Goal: Find specific page/section: Find specific page/section

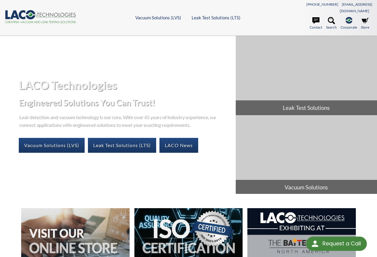
select select "Language Translate Widget"
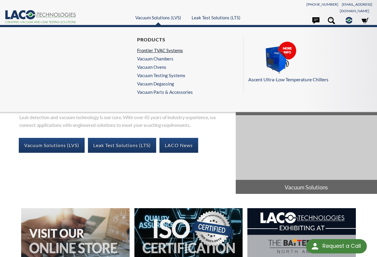
click at [157, 49] on link "Frontier TVAC Systems" at bounding box center [163, 50] width 53 height 5
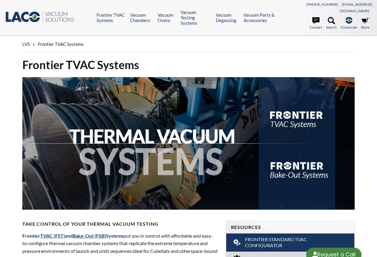
select select "Language Translate Widget"
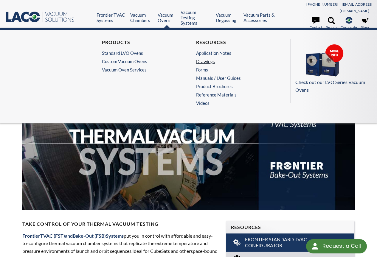
click at [200, 60] on link "Drawings" at bounding box center [234, 61] width 76 height 5
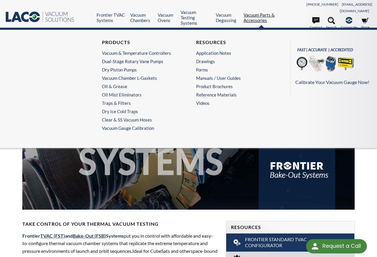
click at [264, 14] on link "Vacuum Parts & Accessories" at bounding box center [261, 17] width 35 height 11
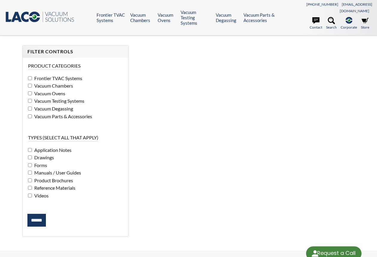
select select "Language Translate Widget"
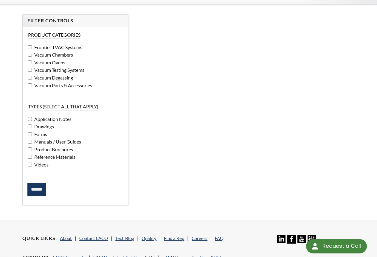
scroll to position [17, 0]
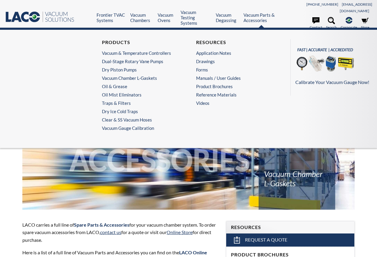
select select "Language Translate Widget"
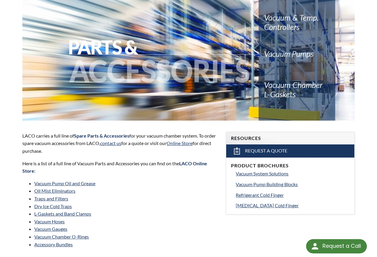
scroll to position [89, 0]
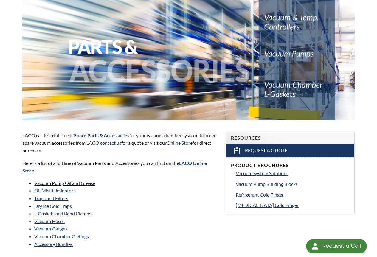
click at [56, 180] on link "Vacuum Pump Oil and Grease" at bounding box center [64, 183] width 61 height 6
click at [45, 219] on link "Vacuum Hoses" at bounding box center [49, 222] width 30 height 6
